Goal: Navigation & Orientation: Find specific page/section

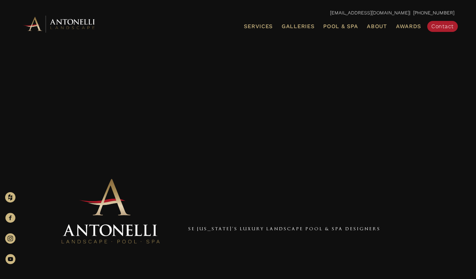
click at [36, 24] on img at bounding box center [60, 23] width 76 height 19
click at [378, 51] on span "Reviews" at bounding box center [379, 54] width 21 height 7
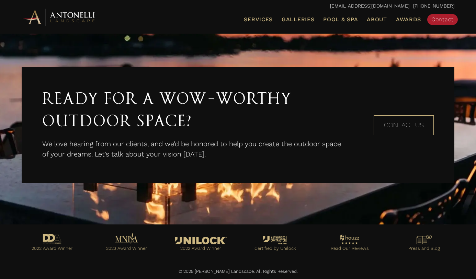
scroll to position [953, 0]
click at [460, 173] on div "Ready for a Wow-Worthy Outdoor Space? We love hearing from our clients, and we’…" at bounding box center [238, 125] width 446 height 130
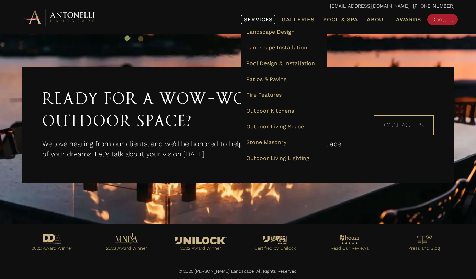
click at [260, 24] on link "Services" at bounding box center [258, 19] width 34 height 9
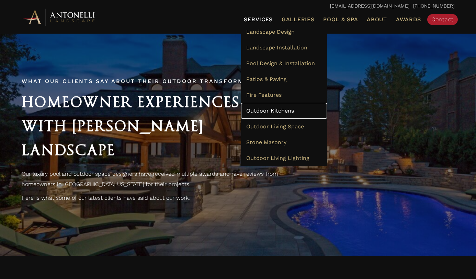
click at [271, 110] on span "Outdoor Kitchens" at bounding box center [270, 110] width 48 height 7
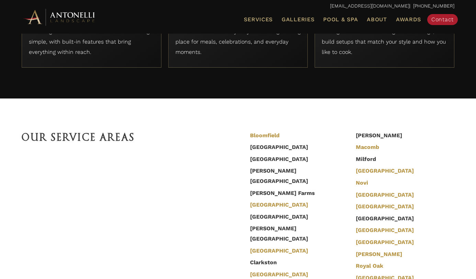
scroll to position [2183, 0]
